Goal: Task Accomplishment & Management: Complete application form

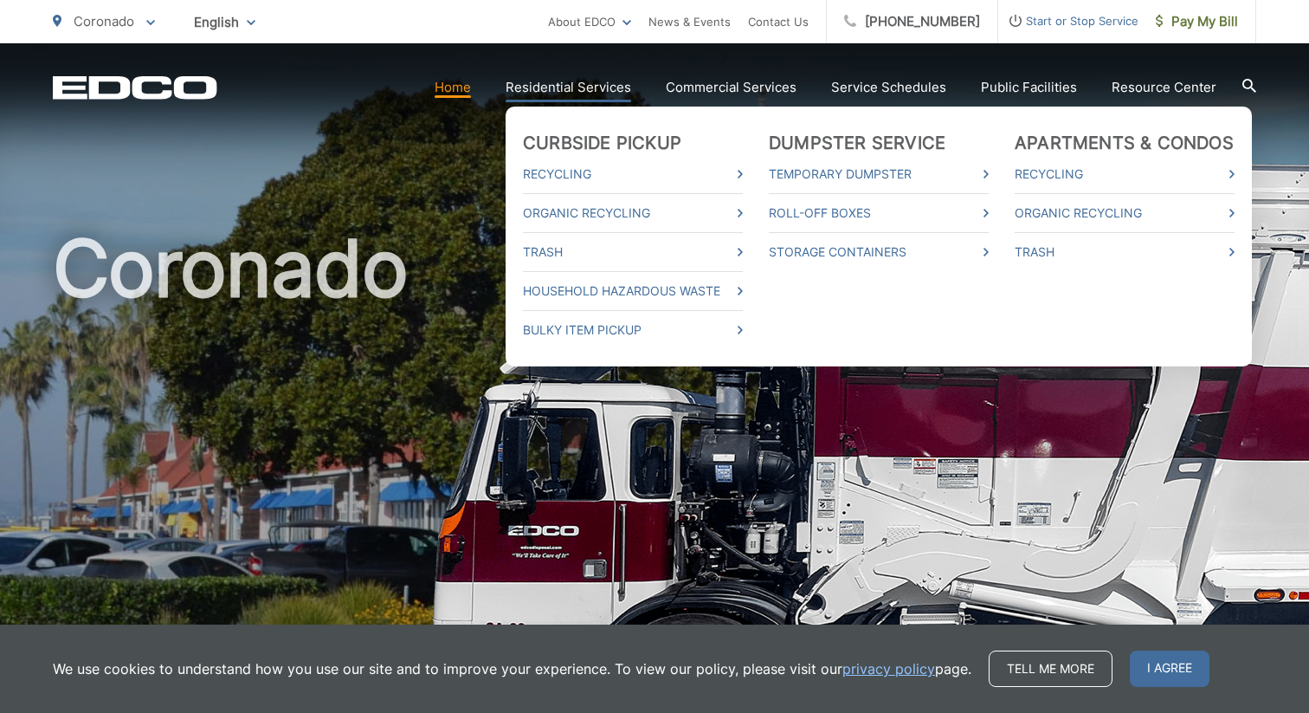
click at [571, 84] on link "Residential Services" at bounding box center [569, 87] width 126 height 21
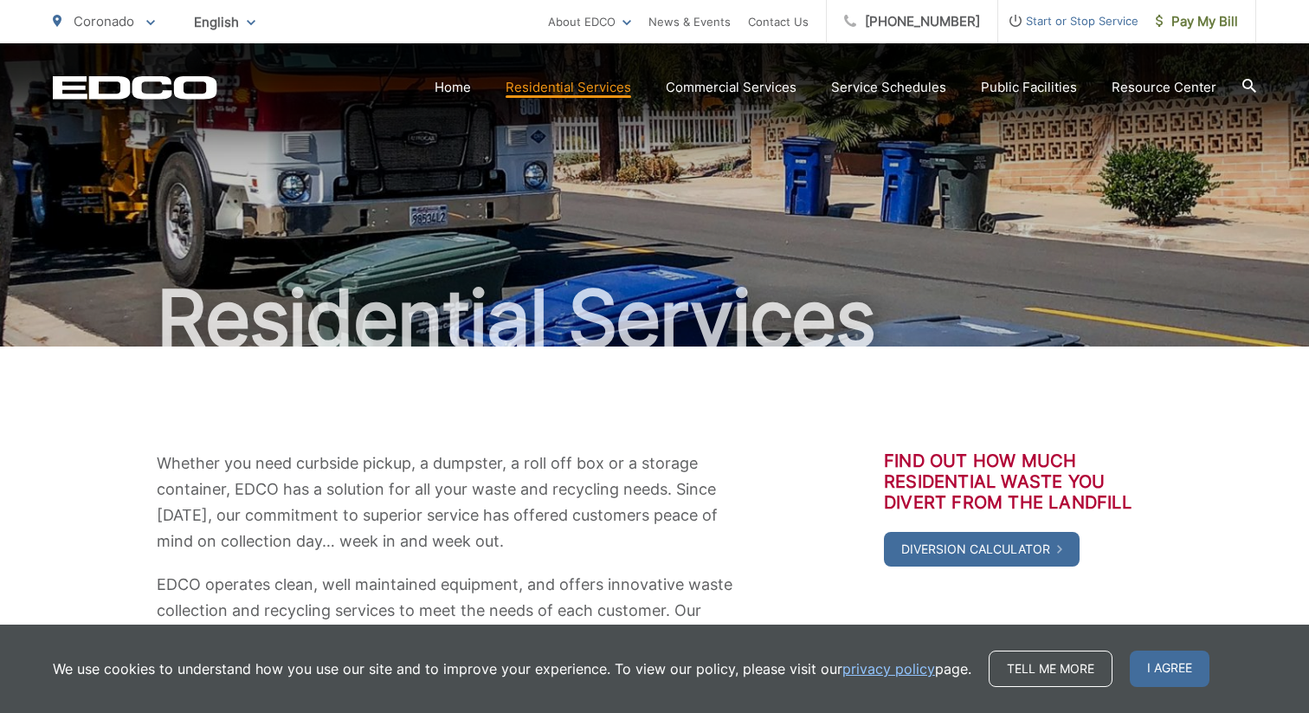
click at [1063, 23] on span "Start or Stop Service" at bounding box center [1068, 20] width 140 height 21
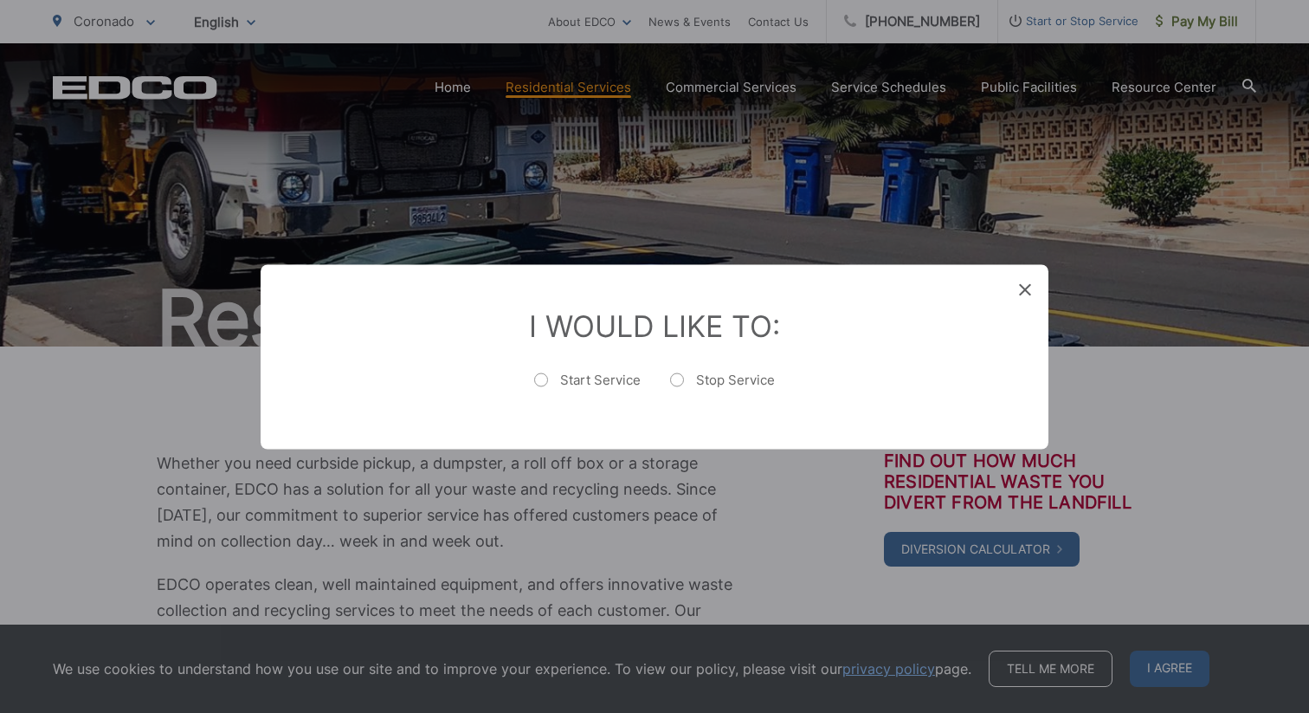
click at [542, 382] on label "Start Service" at bounding box center [587, 388] width 106 height 35
radio input "true"
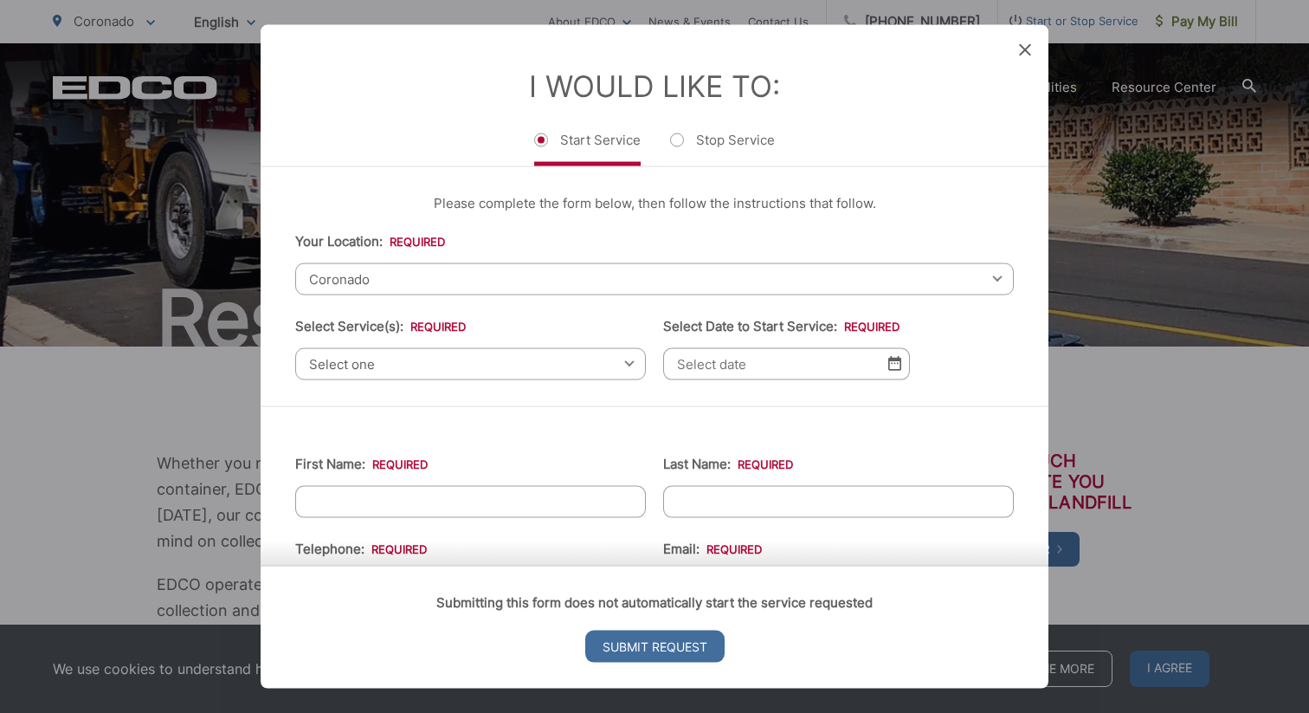
click at [423, 357] on span "Select one" at bounding box center [470, 363] width 351 height 32
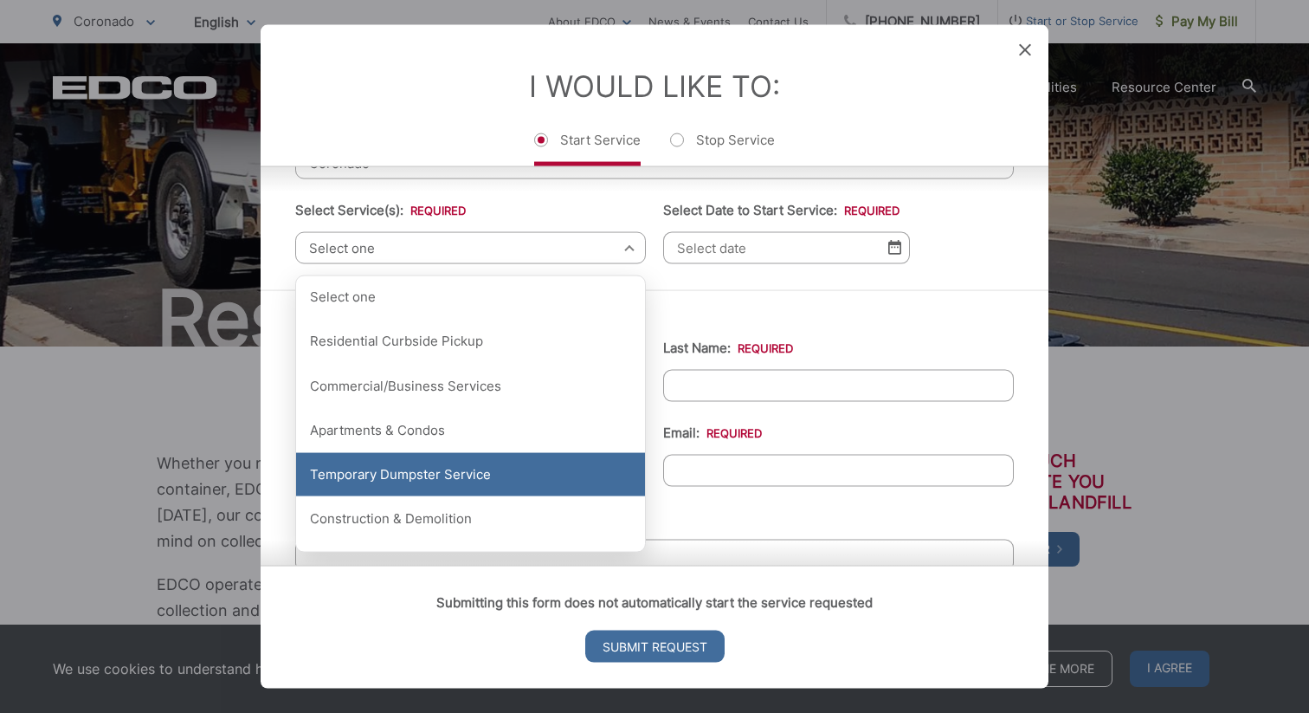
scroll to position [105, 0]
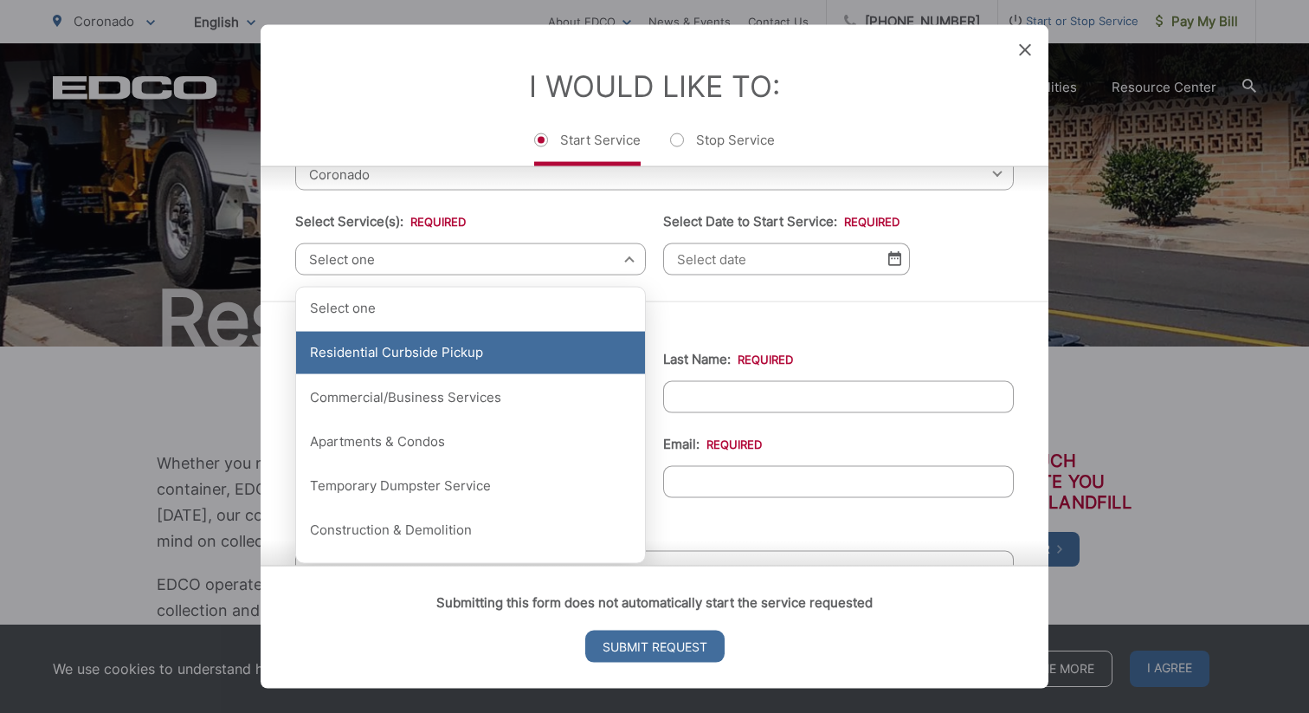
click at [536, 359] on div "Residential Curbside Pickup" at bounding box center [470, 352] width 349 height 43
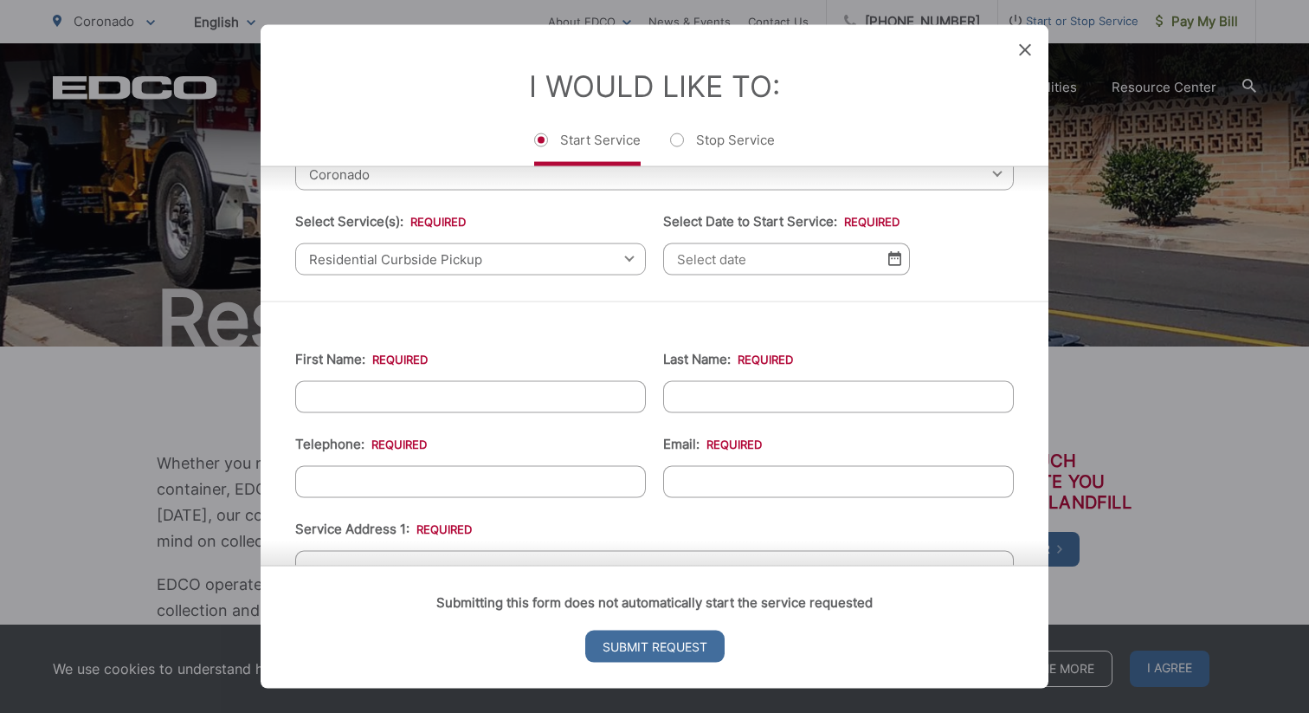
click at [881, 264] on input "Select Date to Start Service: *" at bounding box center [786, 258] width 247 height 32
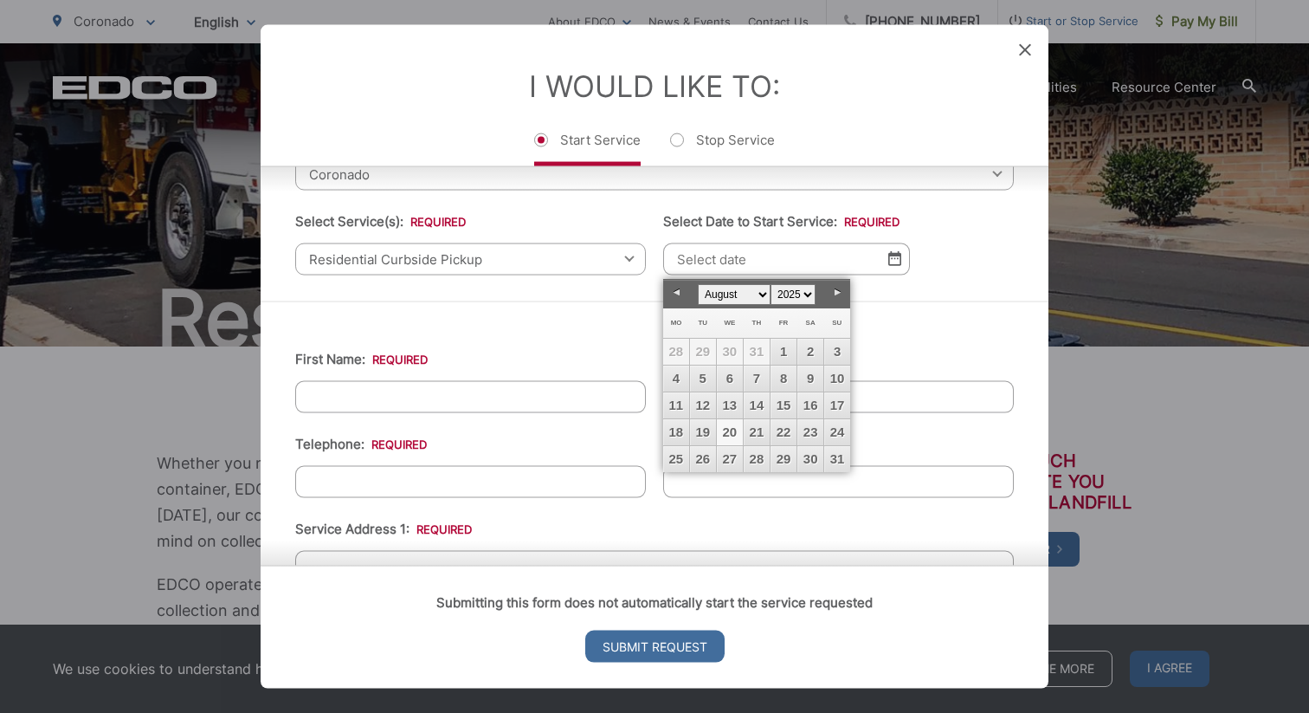
click at [833, 292] on link "Next" at bounding box center [837, 293] width 26 height 26
click at [682, 351] on link "1" at bounding box center [676, 352] width 26 height 26
type input "09/01/2025"
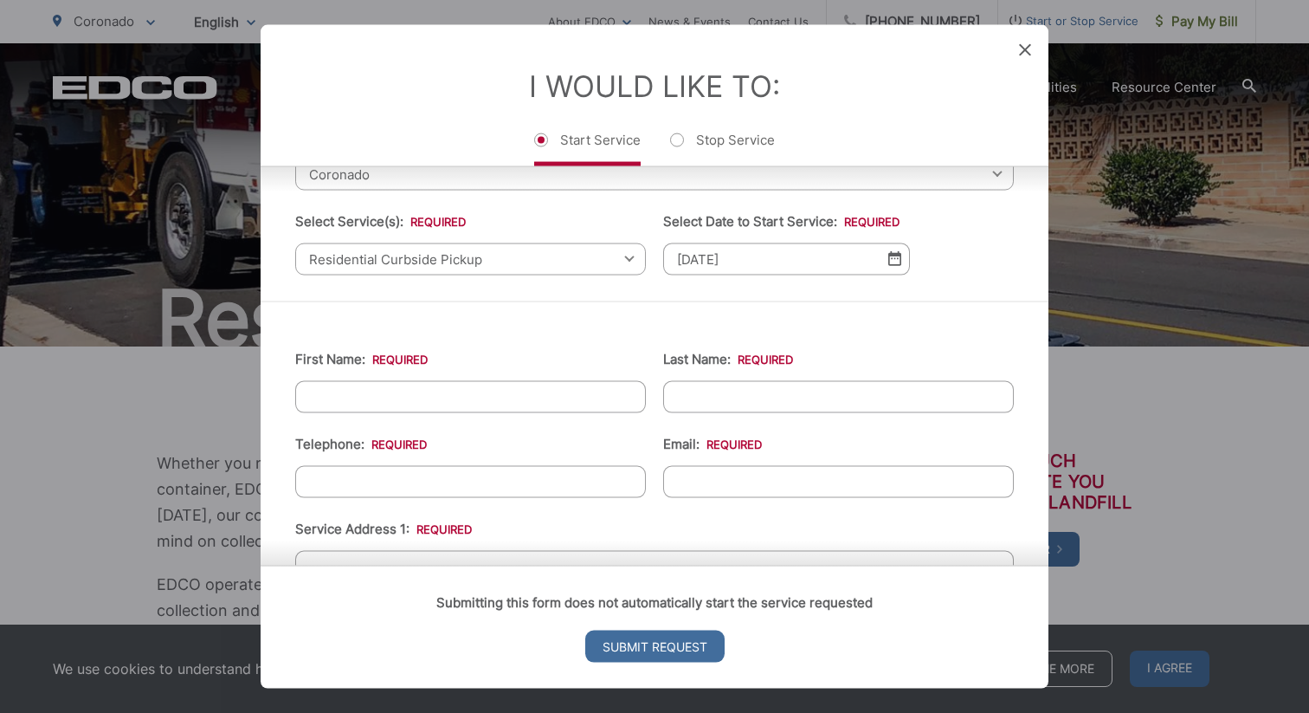
click at [513, 403] on input "First Name: *" at bounding box center [470, 396] width 351 height 32
type input "Michael"
type input "Migliore"
type input "3025454117"
type input "2004 Woodlawn Ave"
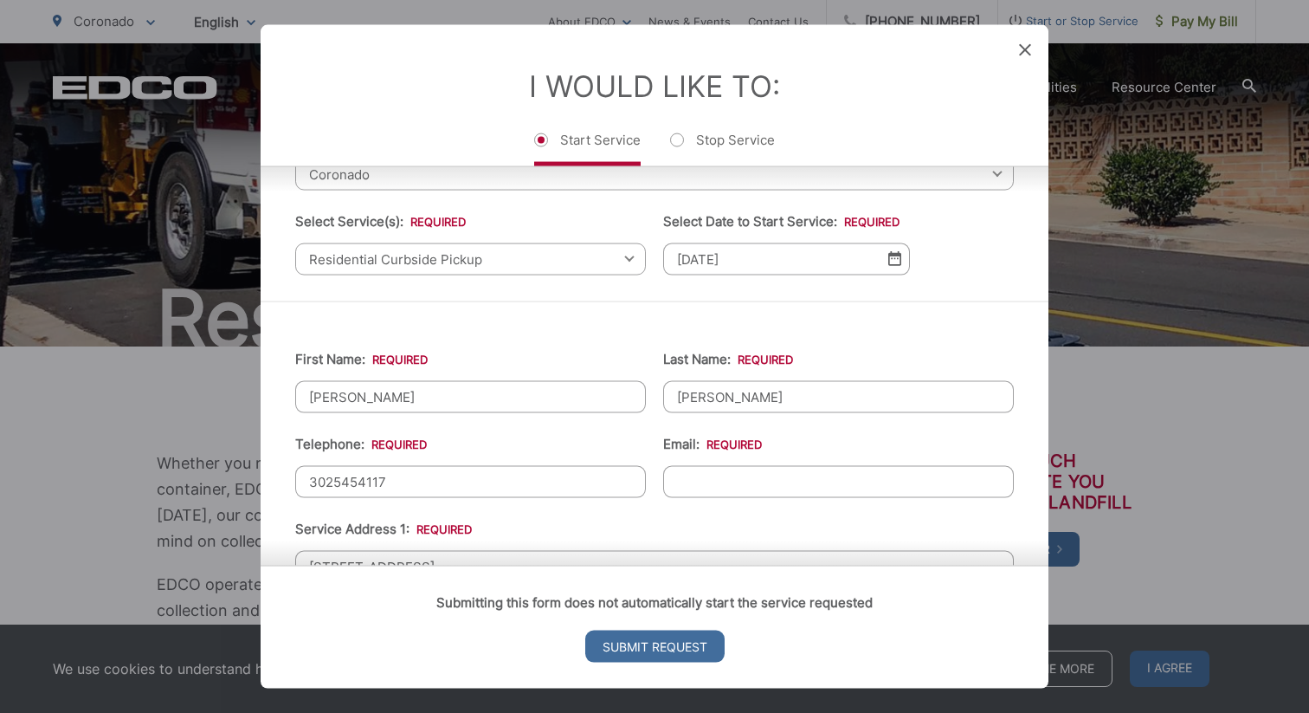
type input "(302) 545-4117"
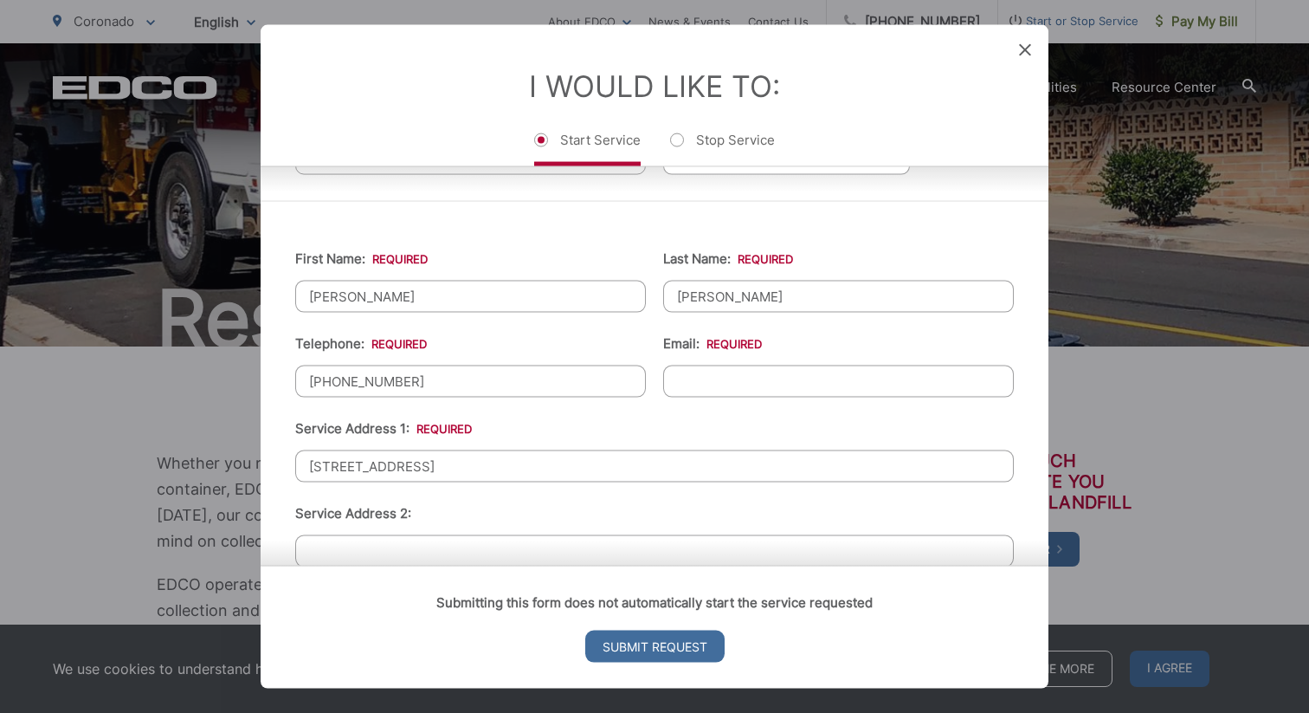
scroll to position [218, 0]
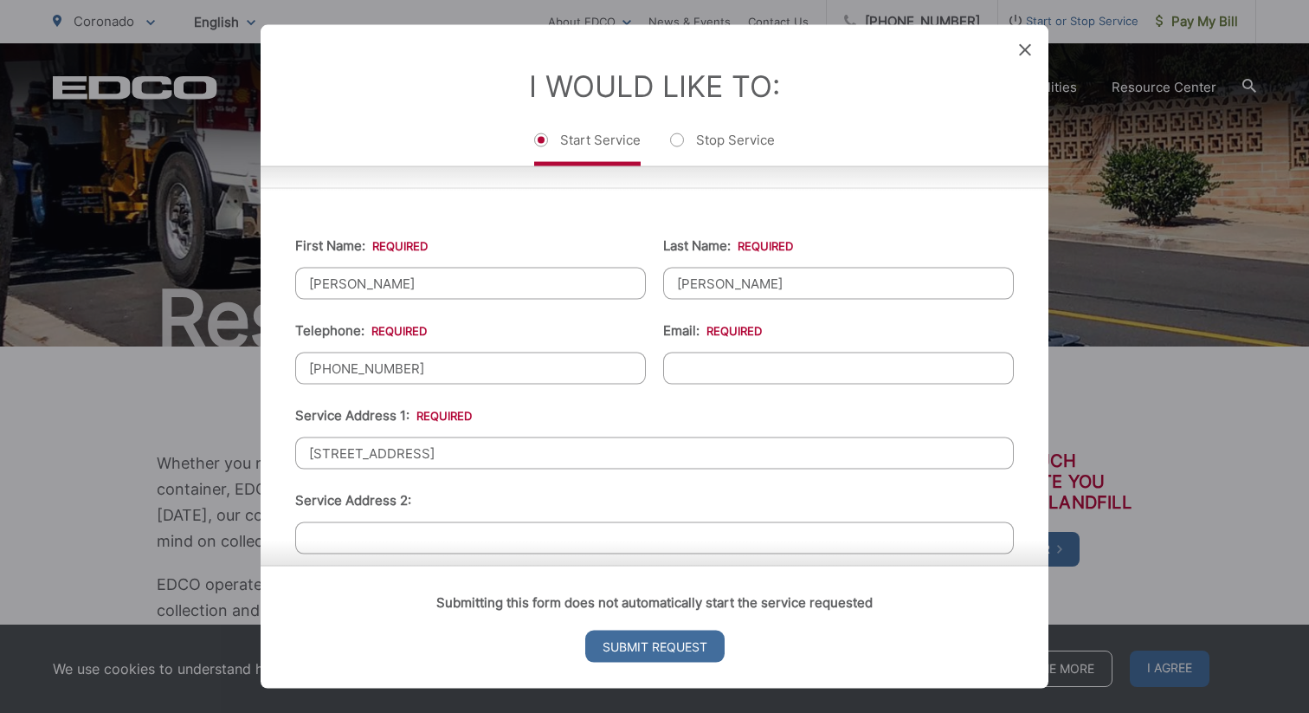
click at [694, 360] on input "Email: *" at bounding box center [838, 368] width 351 height 32
type input "michael.migliore2@gmail.com"
drag, startPoint x: 501, startPoint y: 465, endPoint x: 176, endPoint y: 434, distance: 327.0
click at [176, 434] on div "Entry Status None In Progress Completed None None In Progress Completed I Would…" at bounding box center [654, 356] width 1309 height 713
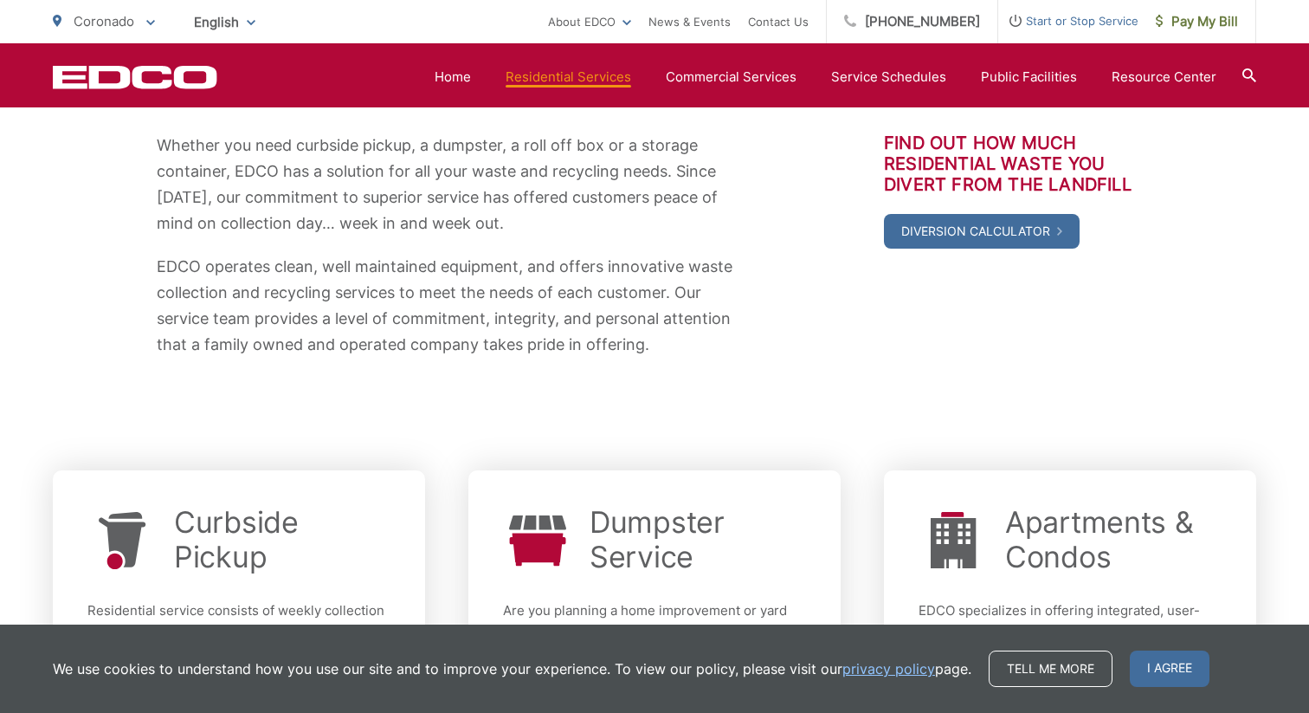
scroll to position [0, 0]
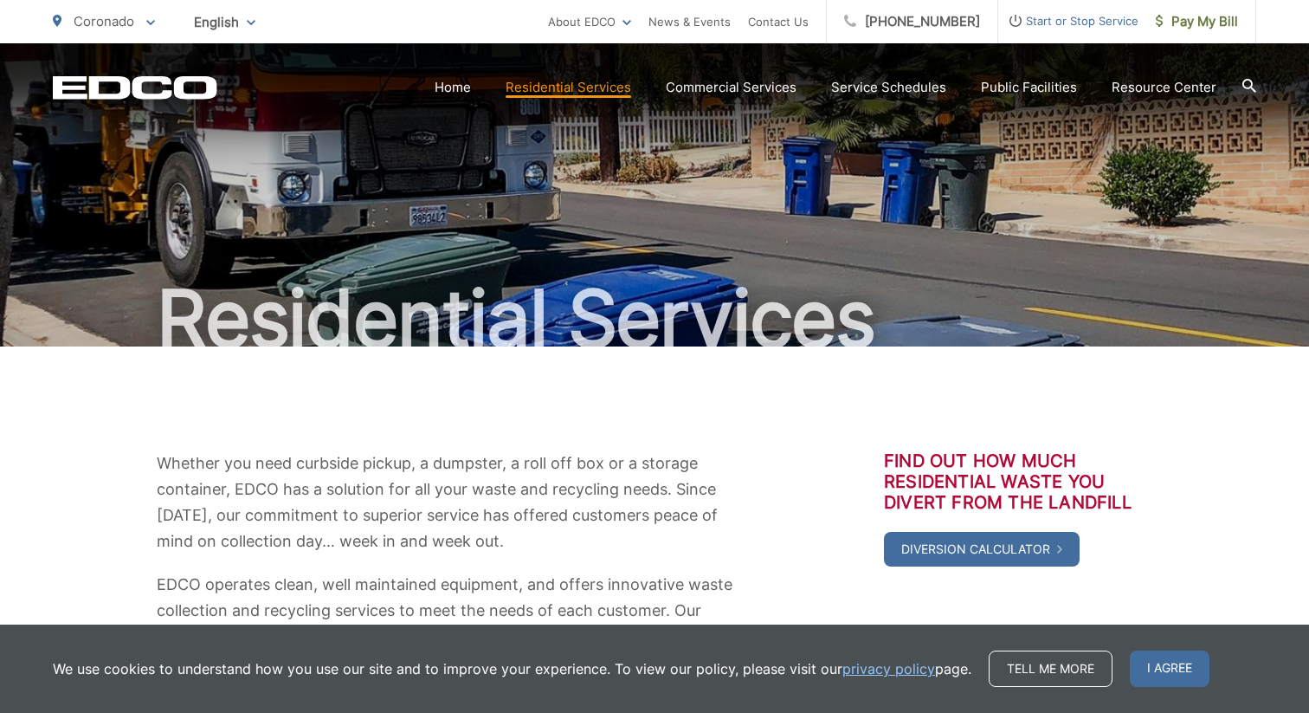
click at [1055, 18] on span "Start or Stop Service" at bounding box center [1068, 20] width 140 height 21
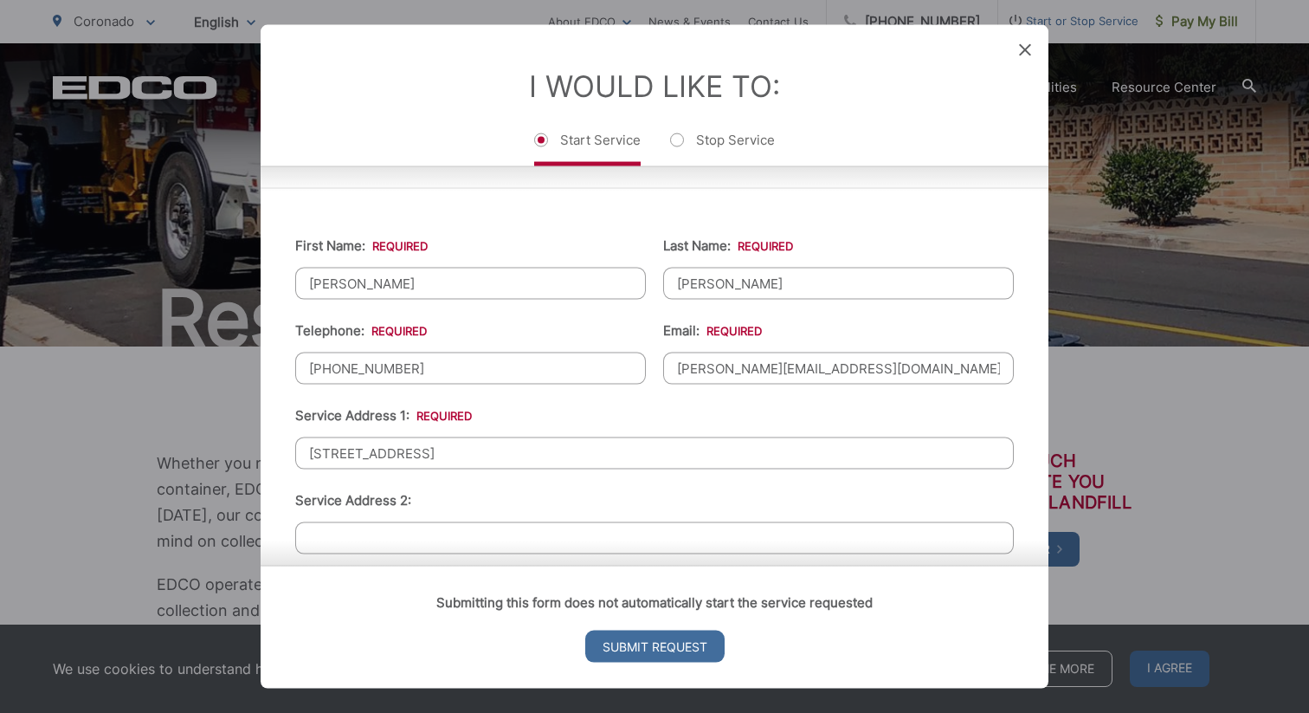
click at [444, 461] on input "2004 Woodlawn Ave" at bounding box center [654, 452] width 719 height 32
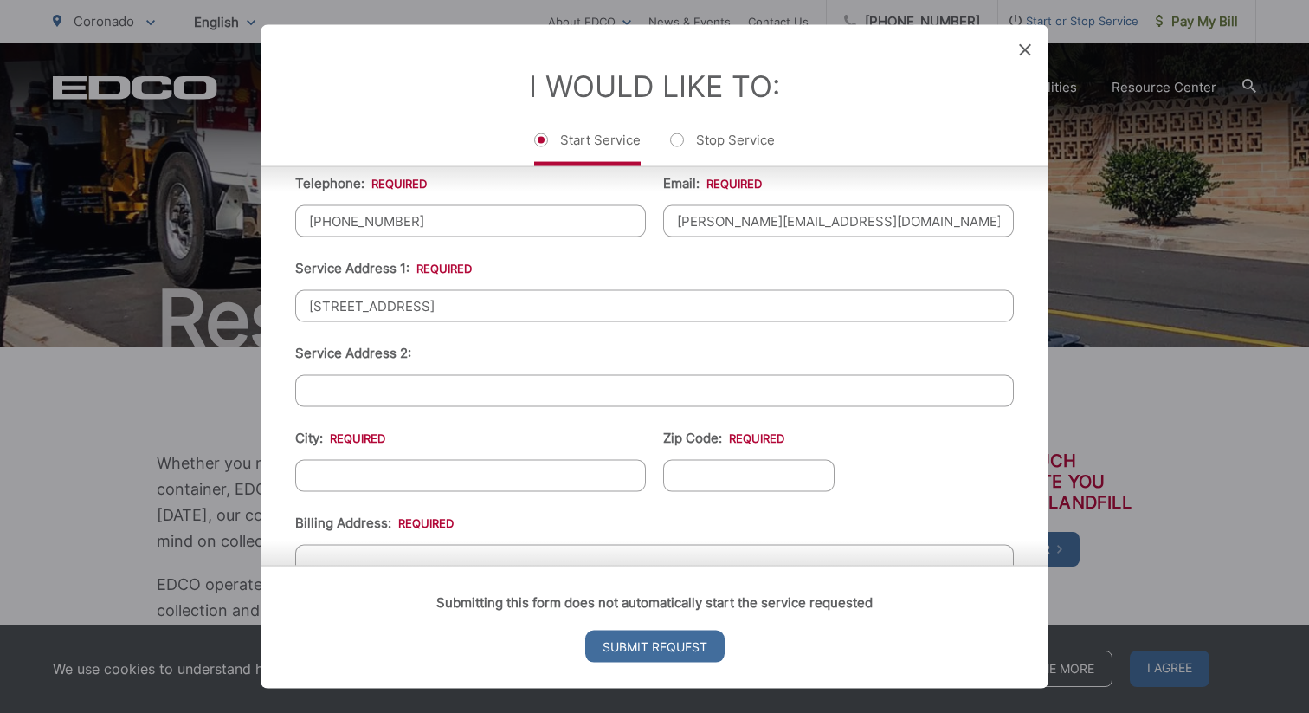
scroll to position [373, 0]
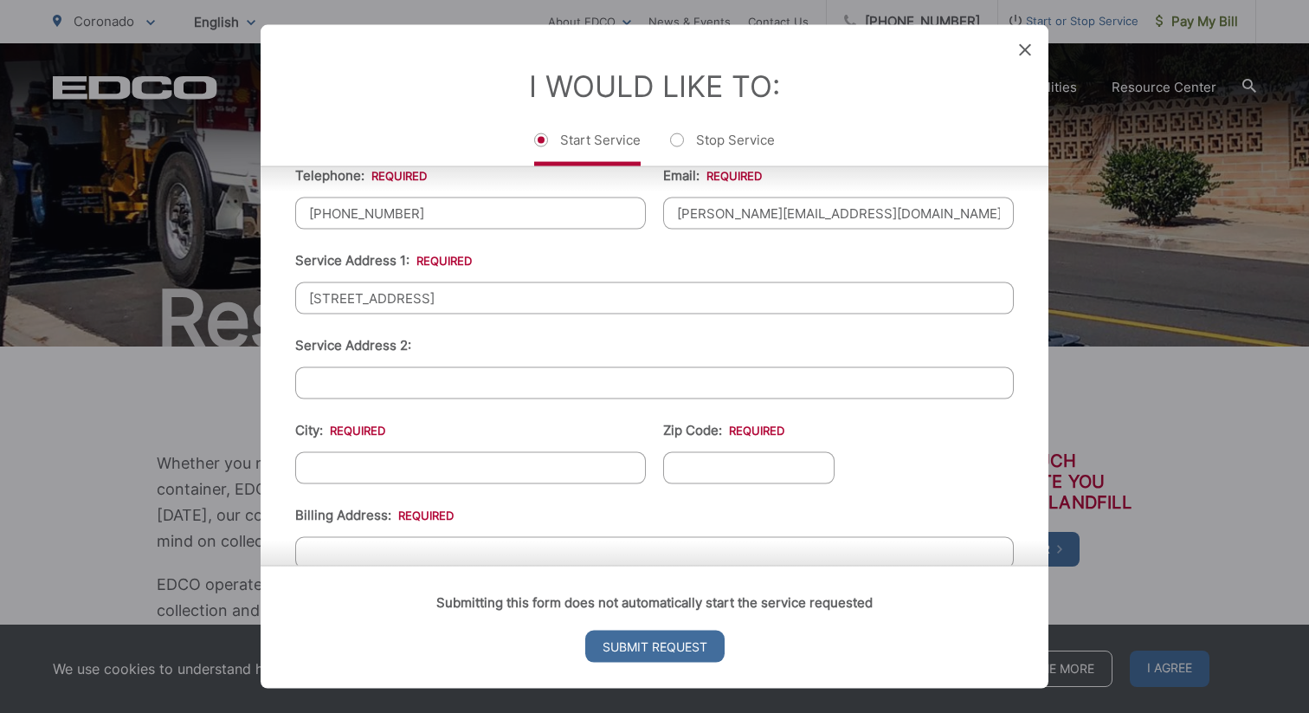
type input "457 D Ave"
click at [433, 467] on input "City: *" at bounding box center [470, 467] width 351 height 32
type input "Coronado"
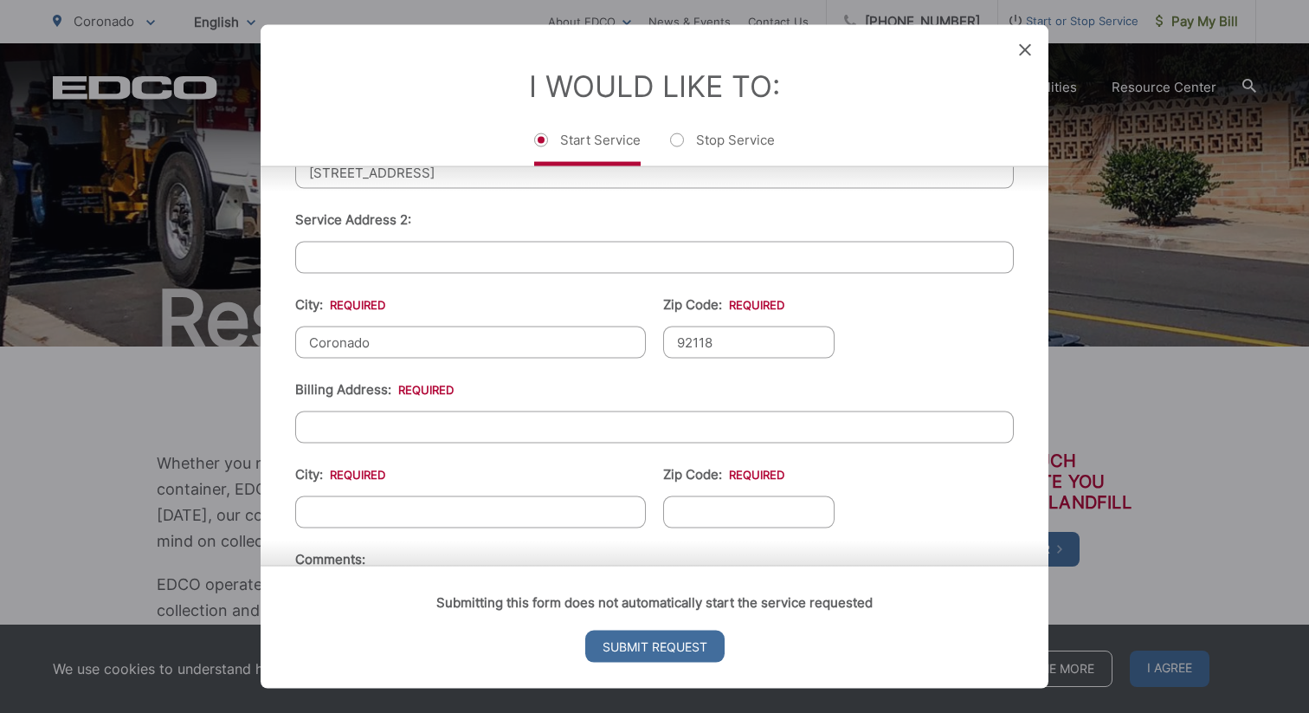
scroll to position [514, 0]
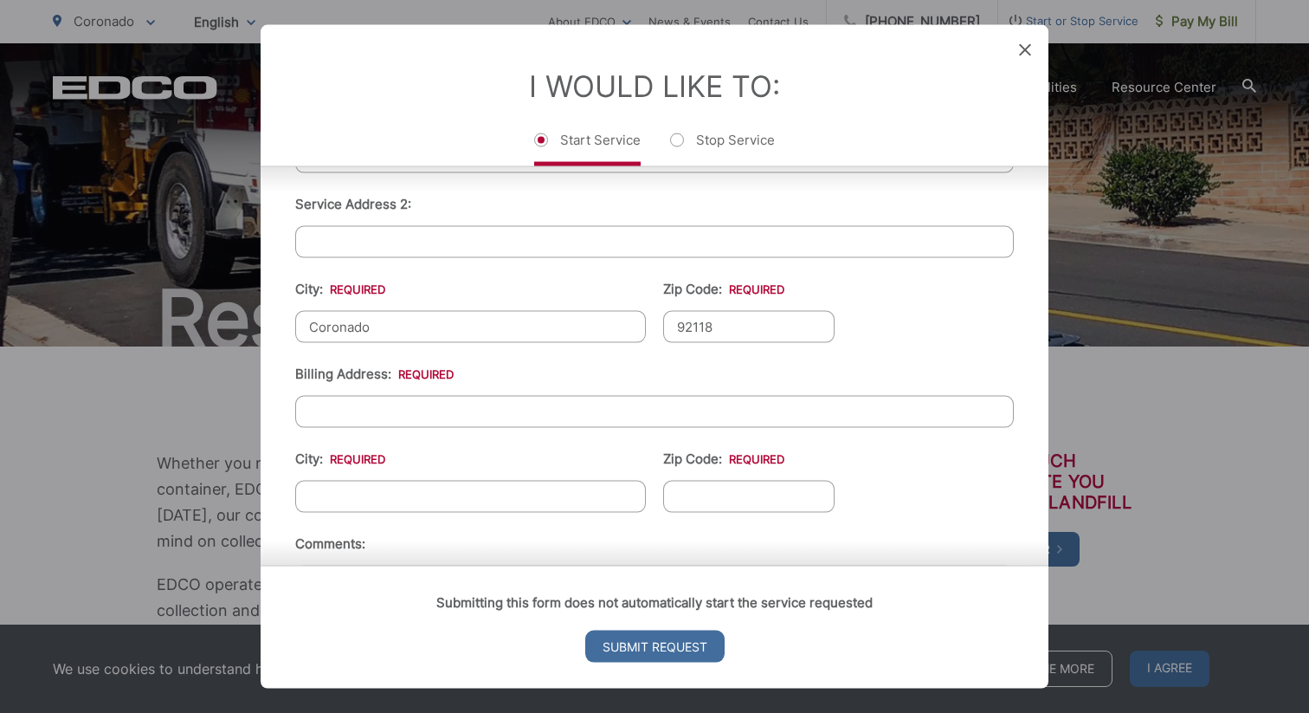
type input "92118"
click at [404, 408] on input "Billing Address: *" at bounding box center [654, 411] width 719 height 32
type input "457 D Ave"
type input "Coronado"
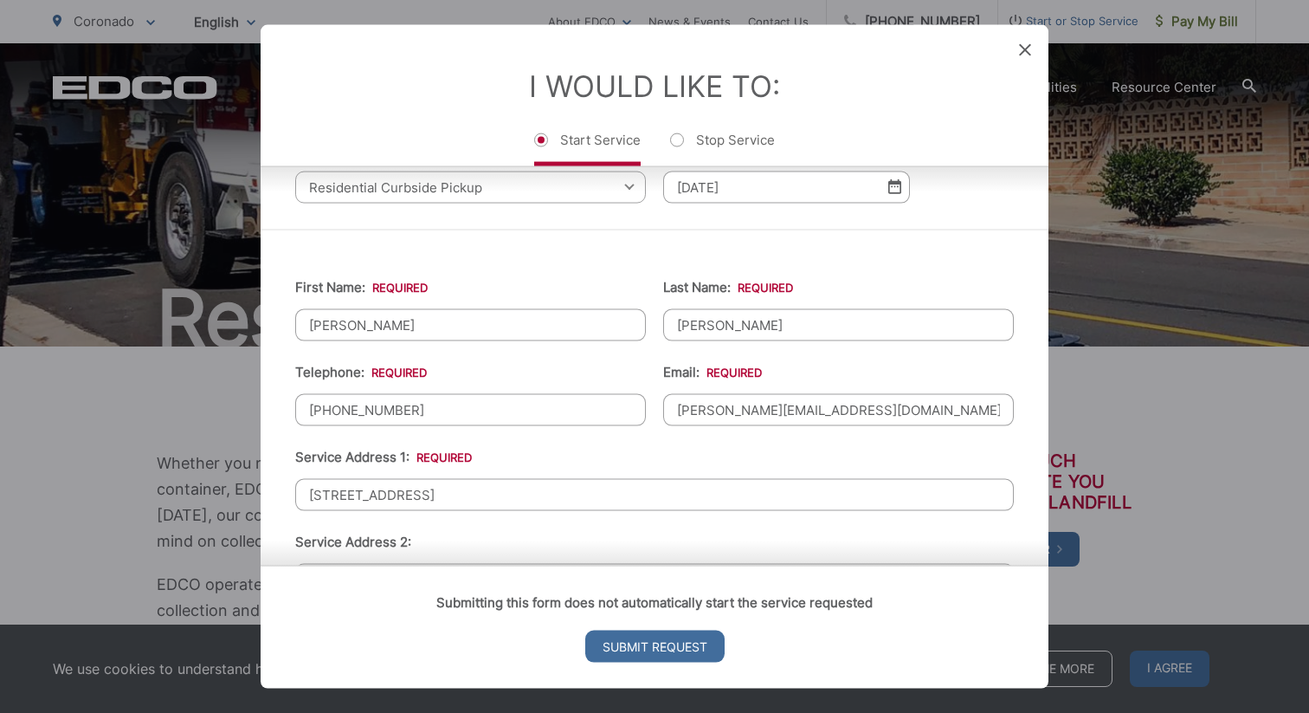
scroll to position [158, 0]
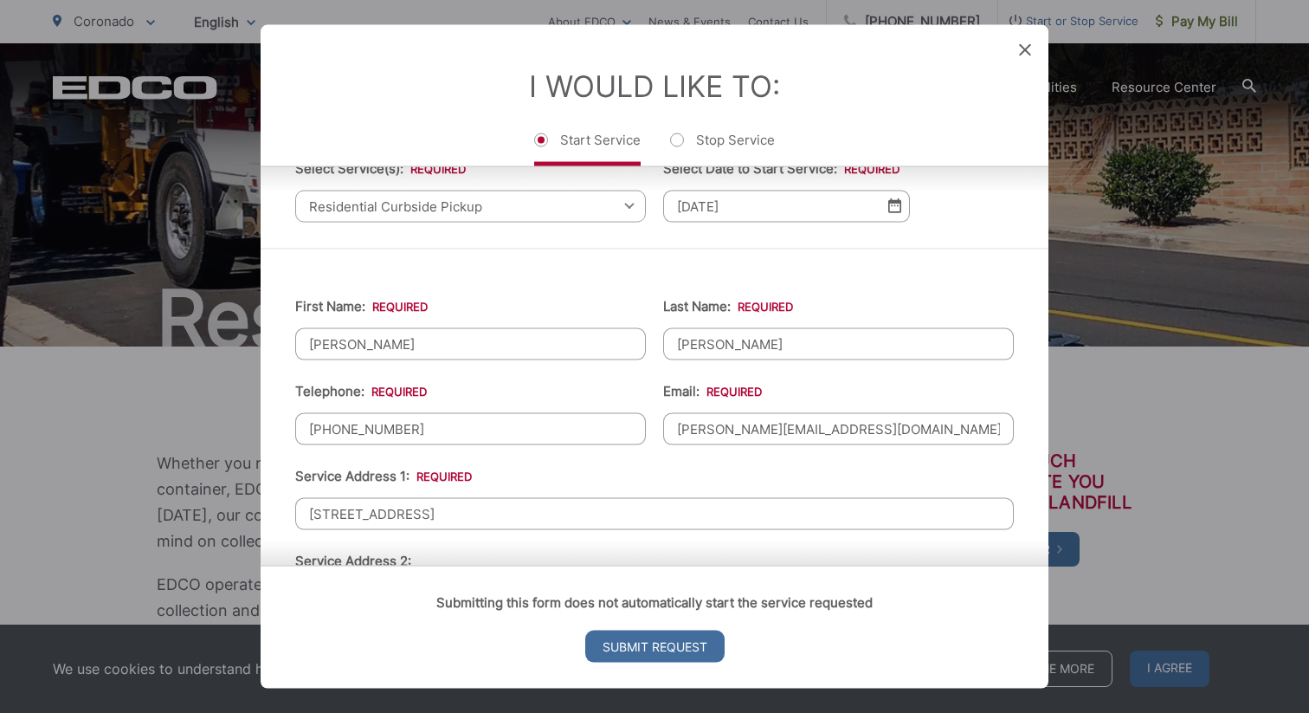
type input "92118"
click at [495, 340] on input "Michael" at bounding box center [470, 343] width 351 height 32
type input "Michael"
click at [776, 352] on input "Migliore" at bounding box center [838, 343] width 351 height 32
type input "Migliore"
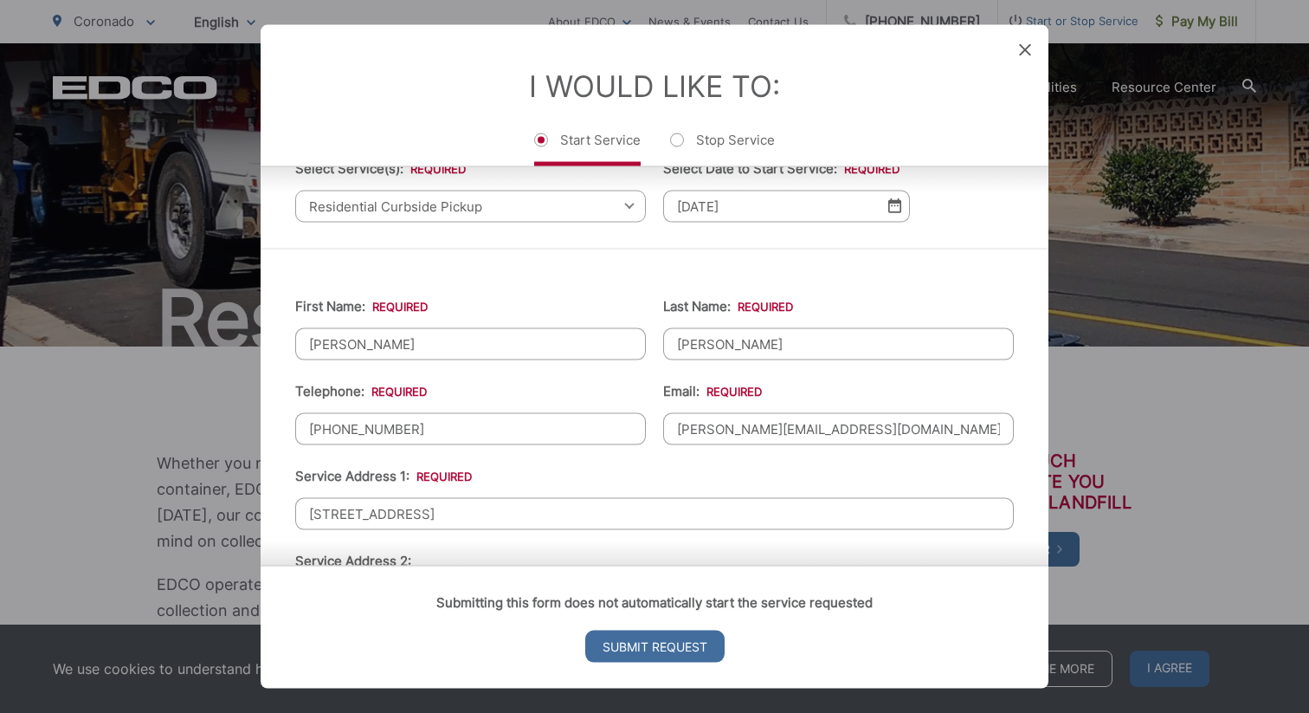
click at [654, 390] on ul "First Name: * Michael Last Name: * Migliore Telephone: * (302) 545-4117 Email: …" at bounding box center [654, 652] width 719 height 757
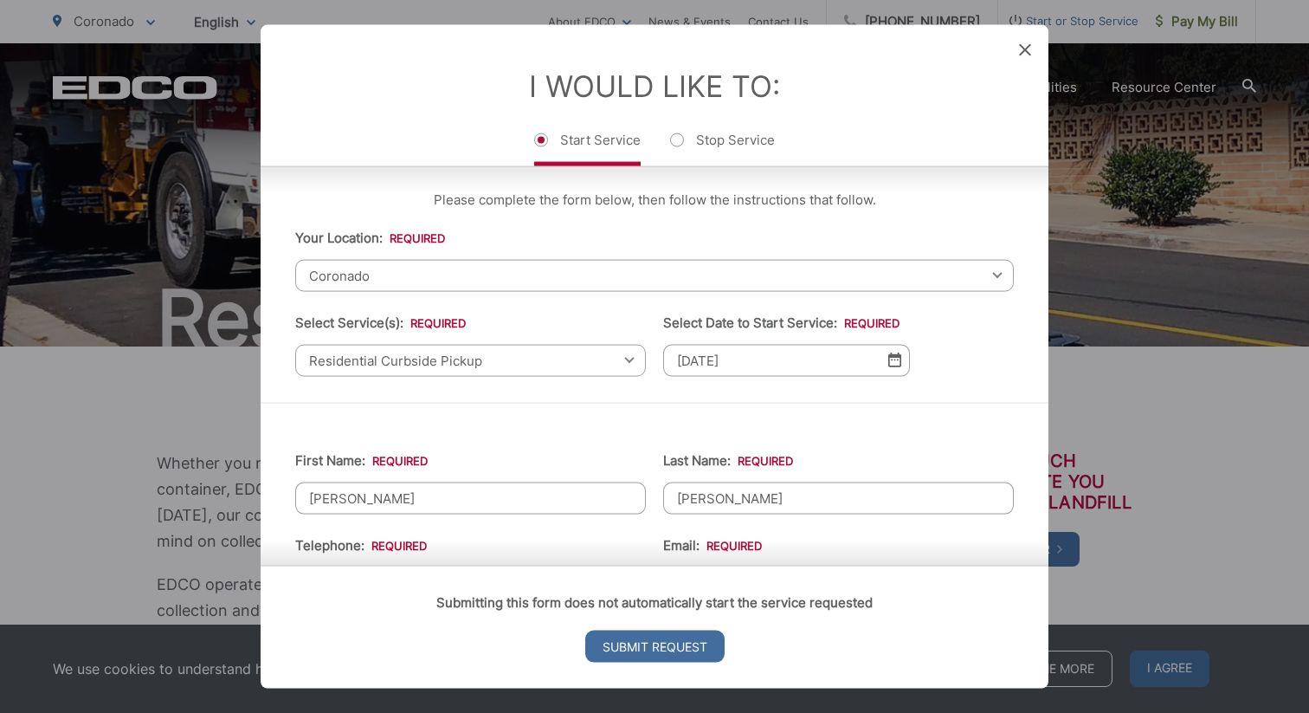
scroll to position [0, 0]
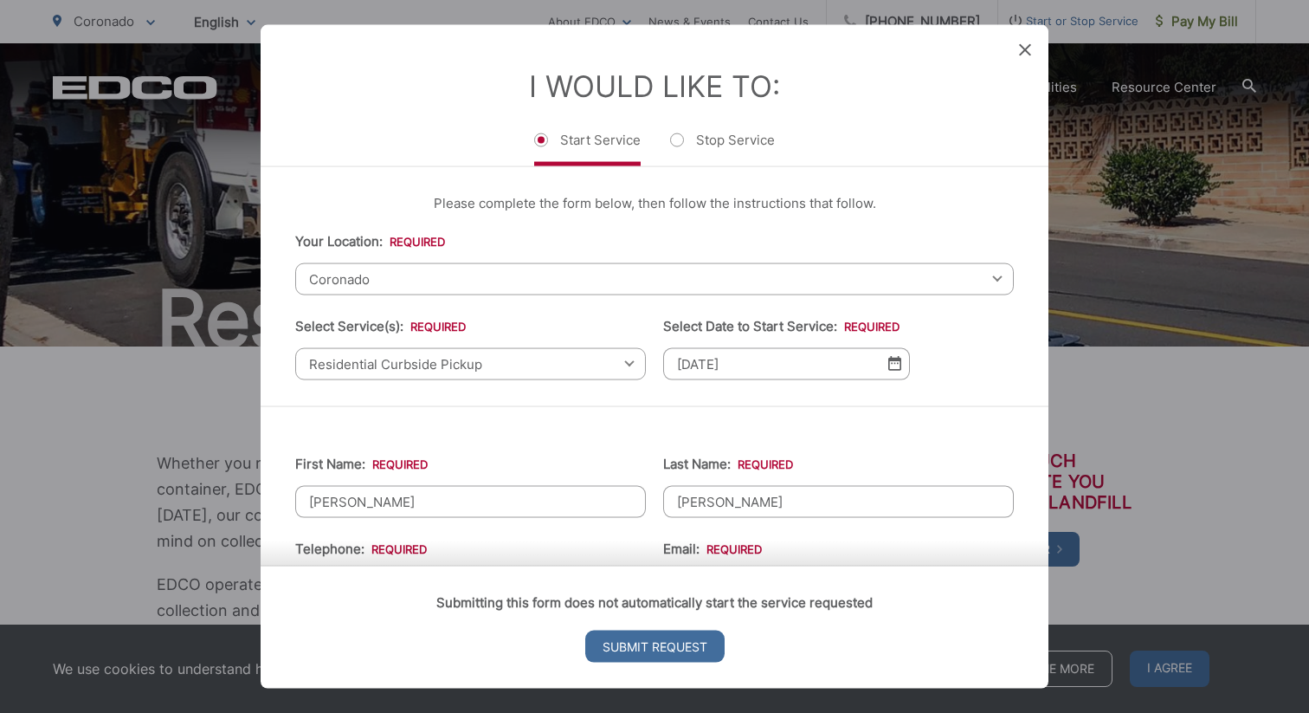
click at [637, 279] on span "Coronado" at bounding box center [654, 278] width 719 height 32
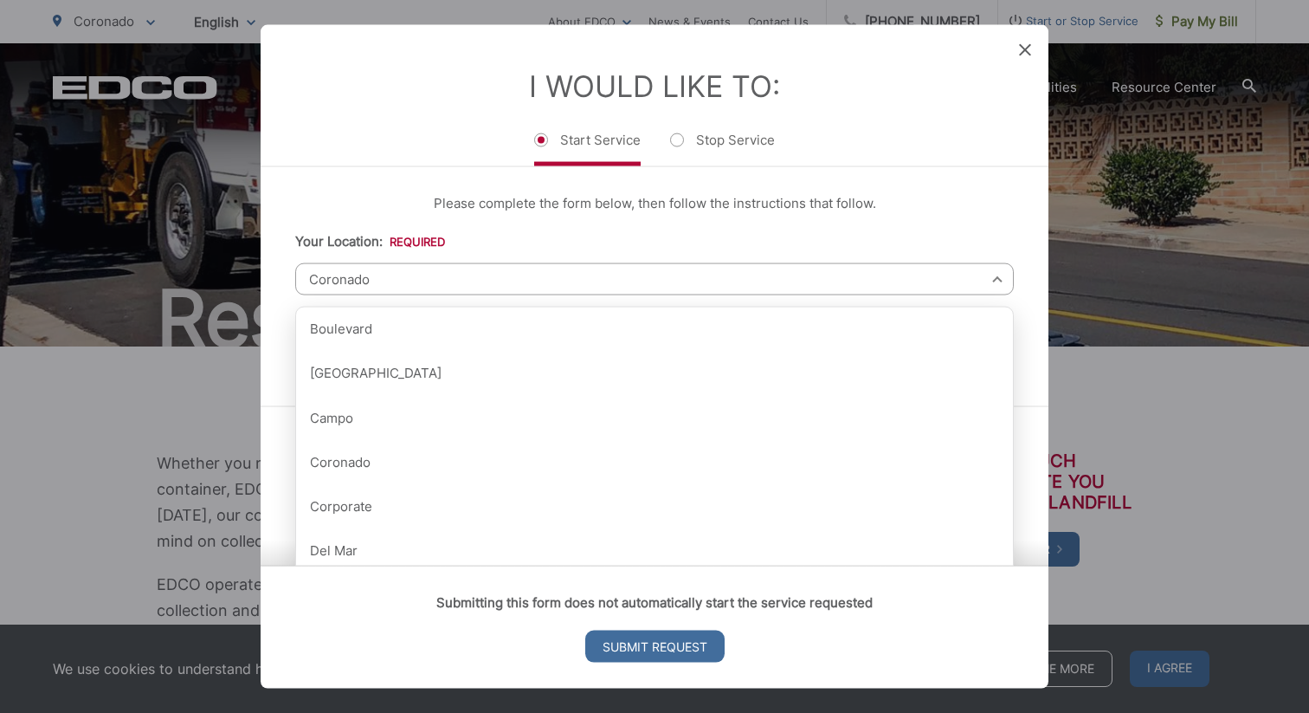
scroll to position [260, 0]
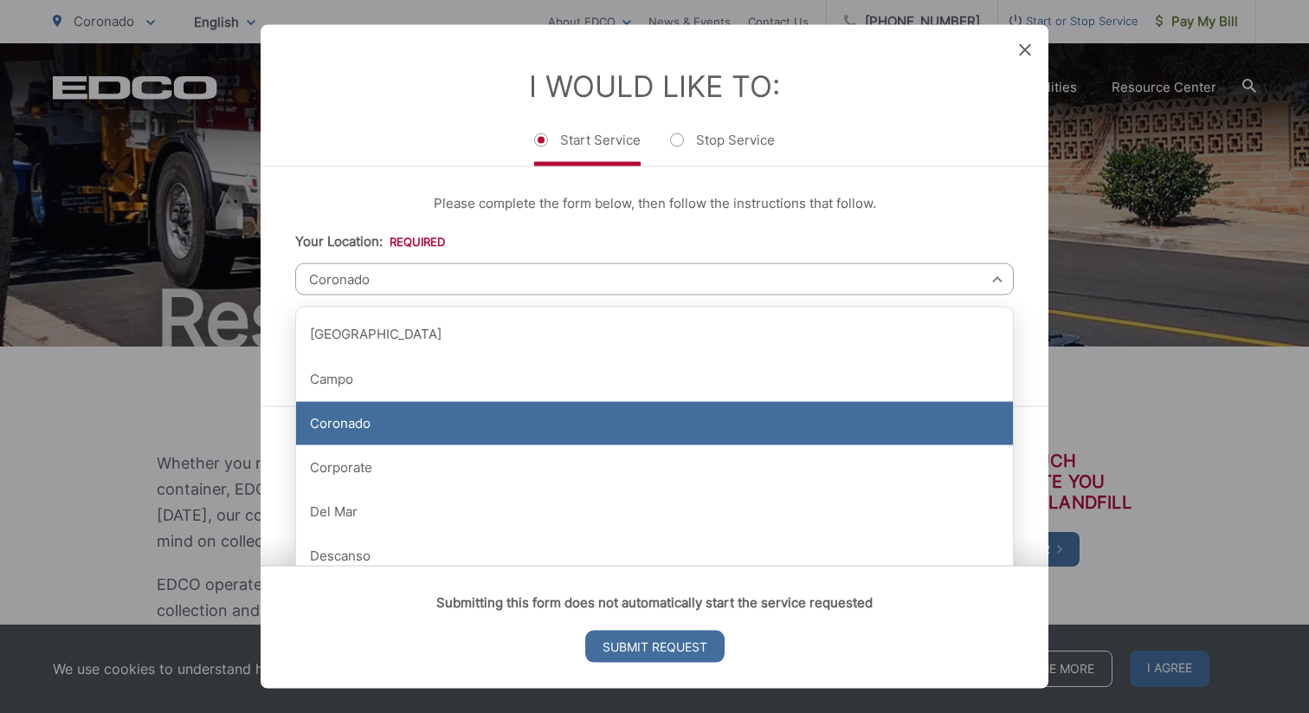
click at [523, 440] on div "Coronado" at bounding box center [654, 423] width 717 height 43
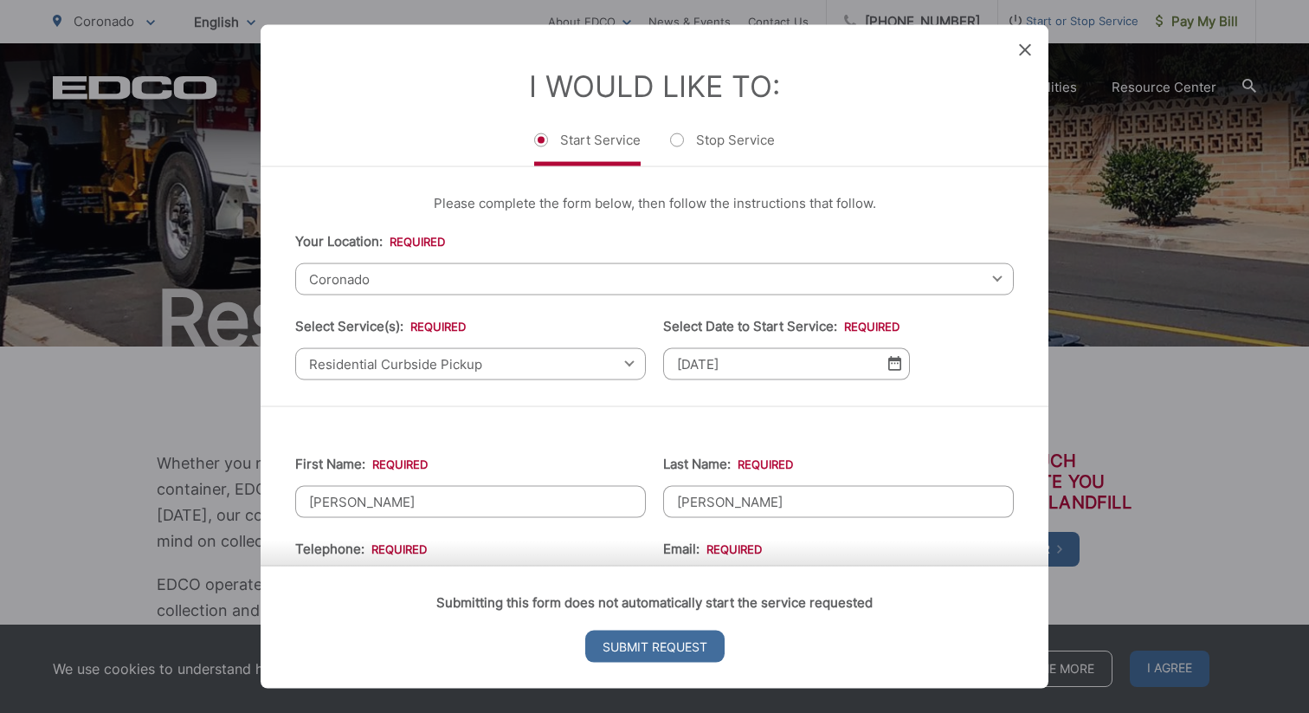
click at [620, 365] on span "Residential Curbside Pickup" at bounding box center [470, 363] width 351 height 32
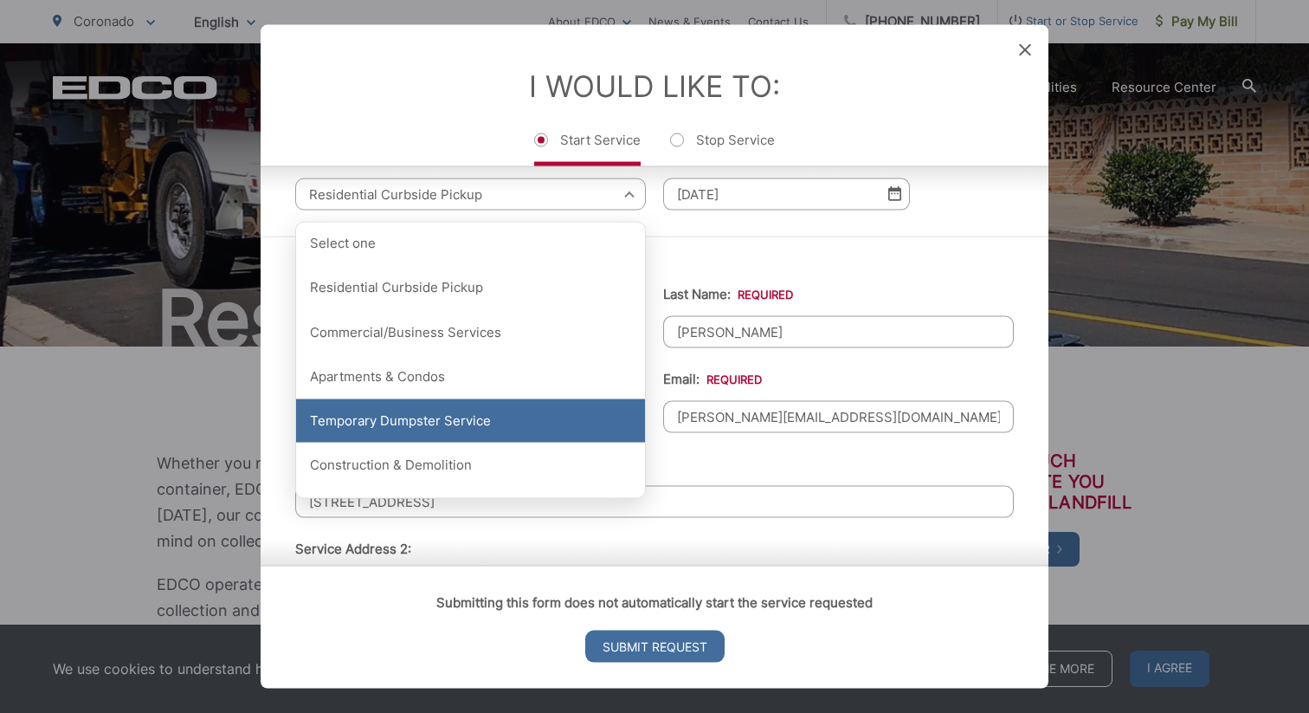
scroll to position [172, 0]
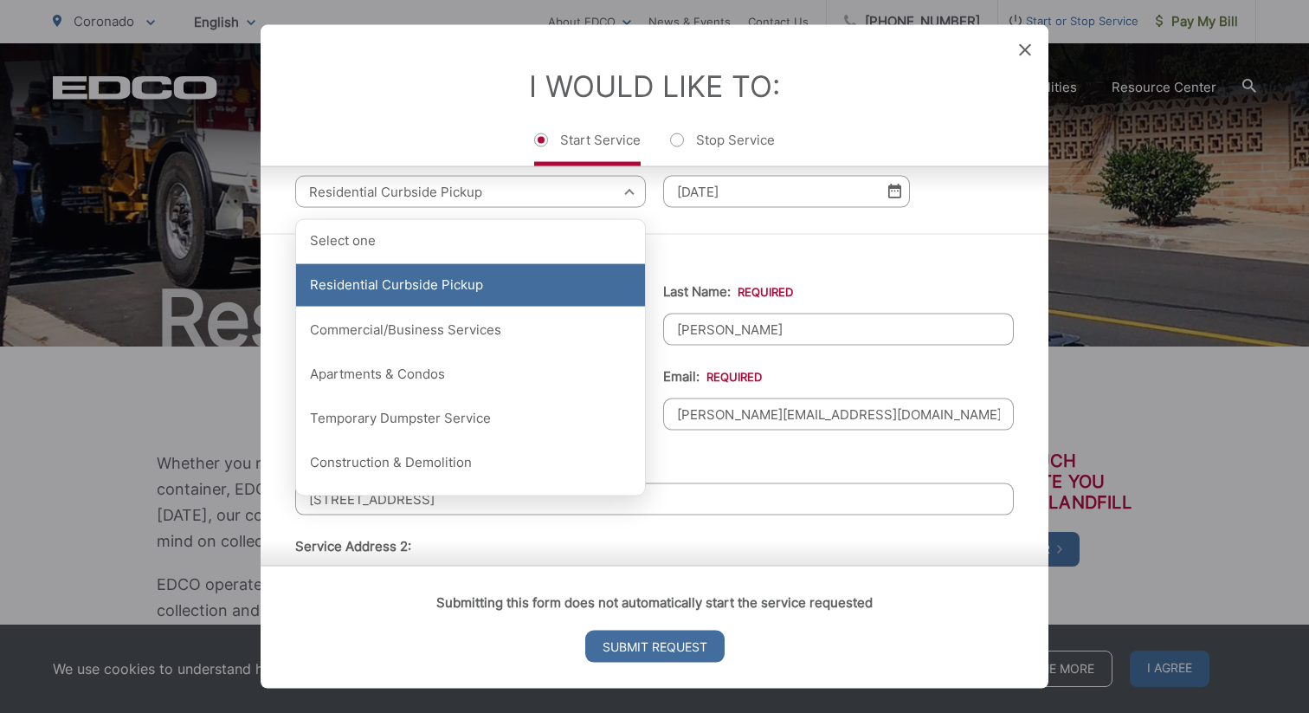
click at [539, 294] on div "Residential Curbside Pickup" at bounding box center [470, 284] width 349 height 43
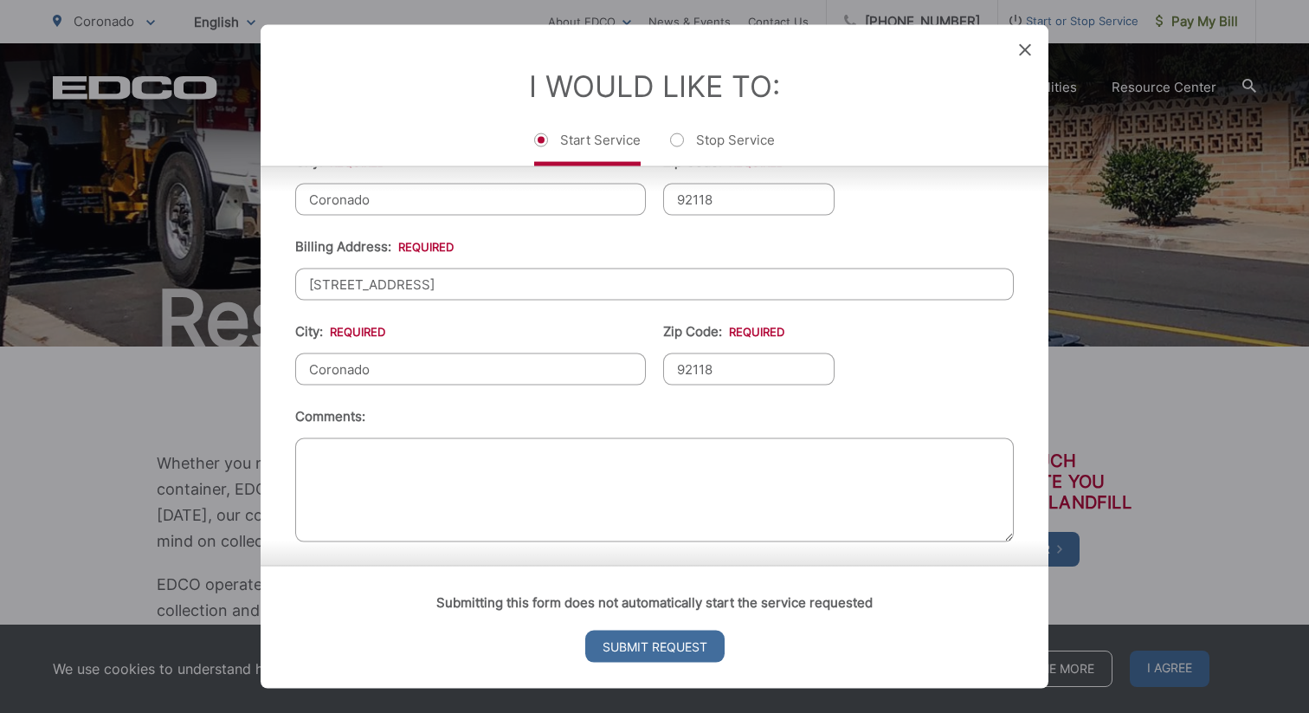
scroll to position [648, 0]
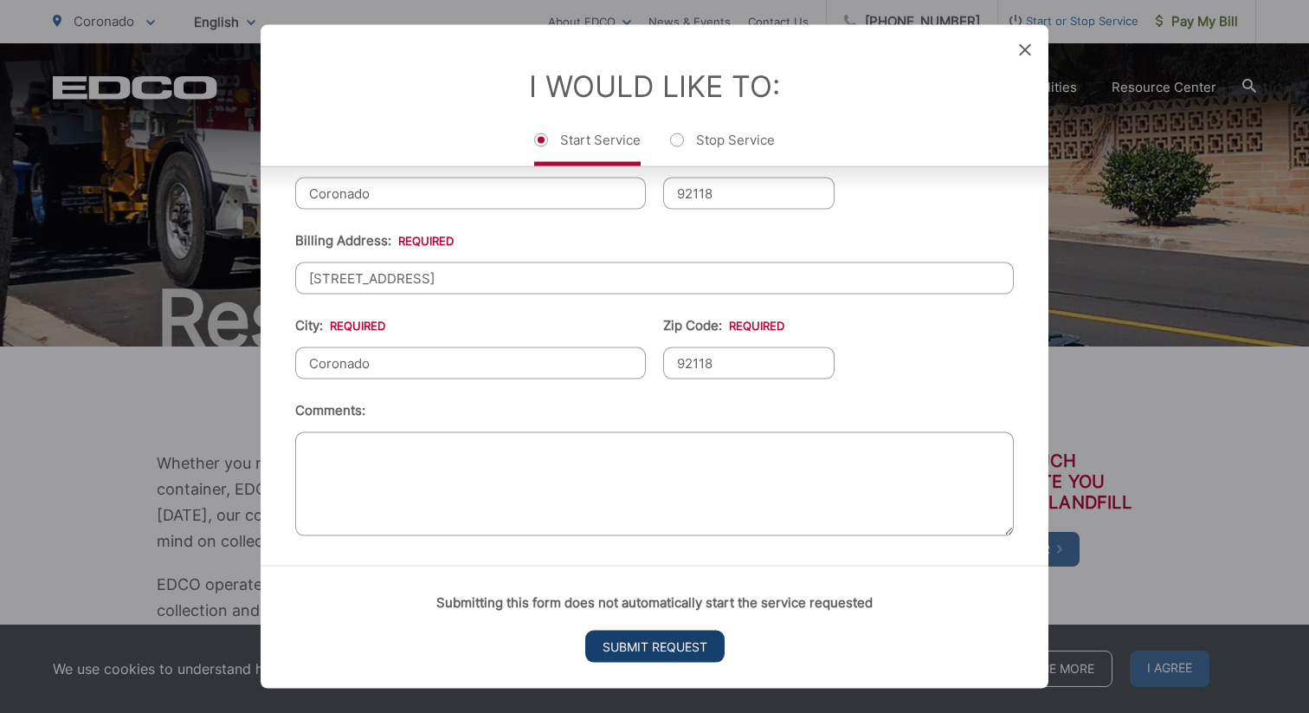
click at [619, 643] on input "Submit Request" at bounding box center [654, 646] width 139 height 32
